Goal: Communication & Community: Answer question/provide support

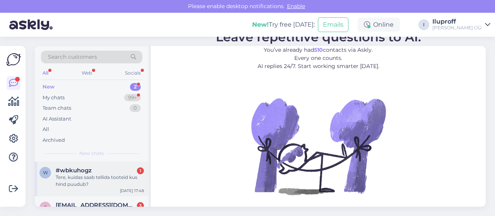
click at [83, 177] on div "Tere, kuidas saab tellida tooteid kus hind puudub?" at bounding box center [100, 181] width 88 height 14
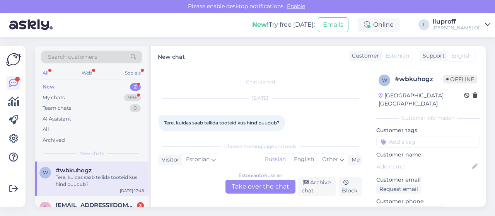
scroll to position [8, 0]
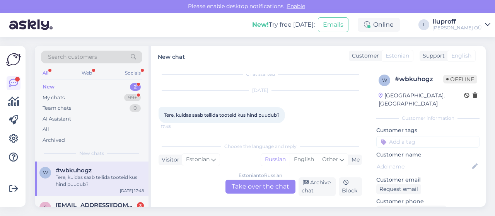
click at [263, 190] on div "Estonian to Russian Take over the chat" at bounding box center [261, 187] width 70 height 14
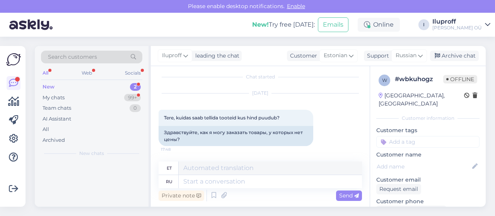
scroll to position [5, 0]
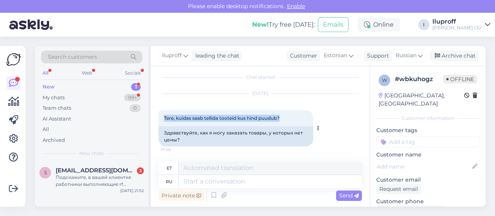
drag, startPoint x: 284, startPoint y: 120, endPoint x: 164, endPoint y: 118, distance: 119.6
click at [164, 118] on div "Tere, kuidas saab tellida tooteid kus hind puudub? 17:48" at bounding box center [236, 118] width 155 height 16
copy span "Tere, kuidas saab tellida tooteid kus hind puudub?"
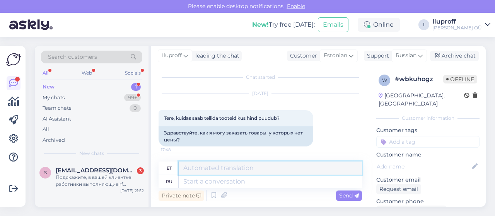
click at [220, 171] on textarea at bounding box center [270, 168] width 183 height 13
paste textarea "Tere! Tänan Teid küsimuse eest. Tõenäoliselt on tegemist Zo Skin või Biopeptix …"
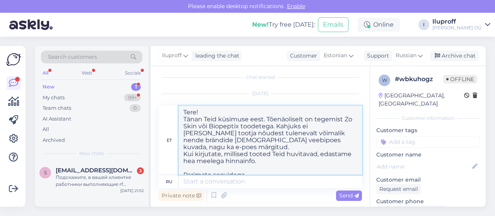
scroll to position [8, 0]
drag, startPoint x: 275, startPoint y: 168, endPoint x: 182, endPoint y: 109, distance: 109.2
click at [182, 109] on textarea "Tere! Tänan Teid küsimuse eest. Tõenäoliselt on tegemist Zo Skin või Biopeptix …" at bounding box center [270, 140] width 183 height 69
type textarea "Tere! Tänan Teid küsimuse eest. Tõenäoliselt on tegemist Zo Skin või Biopeptix …"
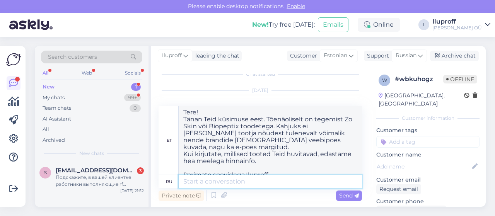
click at [238, 183] on textarea at bounding box center [270, 181] width 183 height 13
paste textarea "Tere! Tänan Teid küsimuse eest. Tõenäoliselt on tegemist Zo Skin või Biopeptix …"
type textarea "Tere! Tänan Teid küsimuse eest. Tõenäoliselt on tegemist Zo Skin või Biopeptix …"
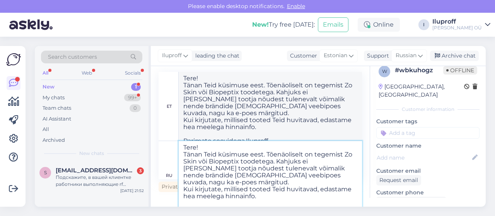
type textarea "Tere! Tänan Teid küsimuse eest. Tõenäoliselt on tegemist Zo Skin või Biopeptix …"
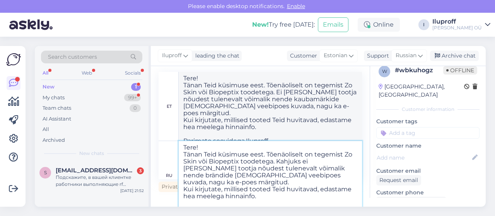
scroll to position [0, 0]
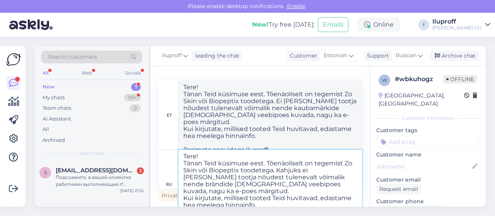
type textarea "Tere! Tänan Teid küsimuse eest. Tõenäoliselt on tegemist Zo Skin või Biopeptix …"
click at [171, 161] on div "ru" at bounding box center [169, 184] width 20 height 69
click at [354, 198] on span "Send" at bounding box center [349, 195] width 20 height 7
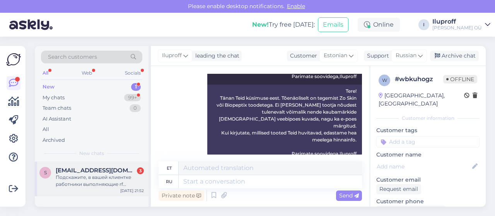
click at [98, 175] on div "Подскажите, в вашей клиентке работники выполняющие rf лифтинг и smas лифтинг им…" at bounding box center [100, 181] width 88 height 14
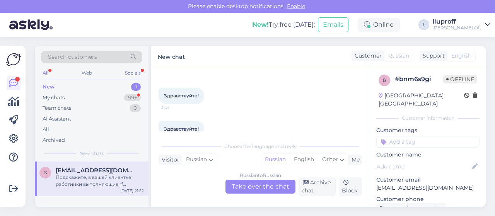
scroll to position [11, 0]
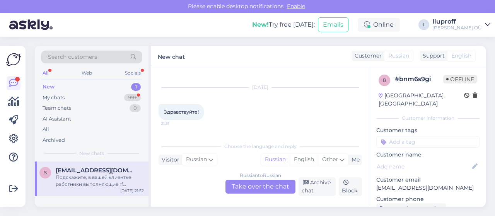
click at [259, 181] on div "Russian to Russian Take over the chat" at bounding box center [261, 187] width 70 height 14
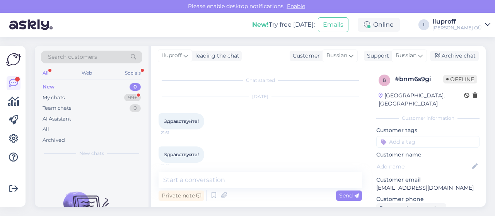
scroll to position [0, 0]
